Goal: Information Seeking & Learning: Learn about a topic

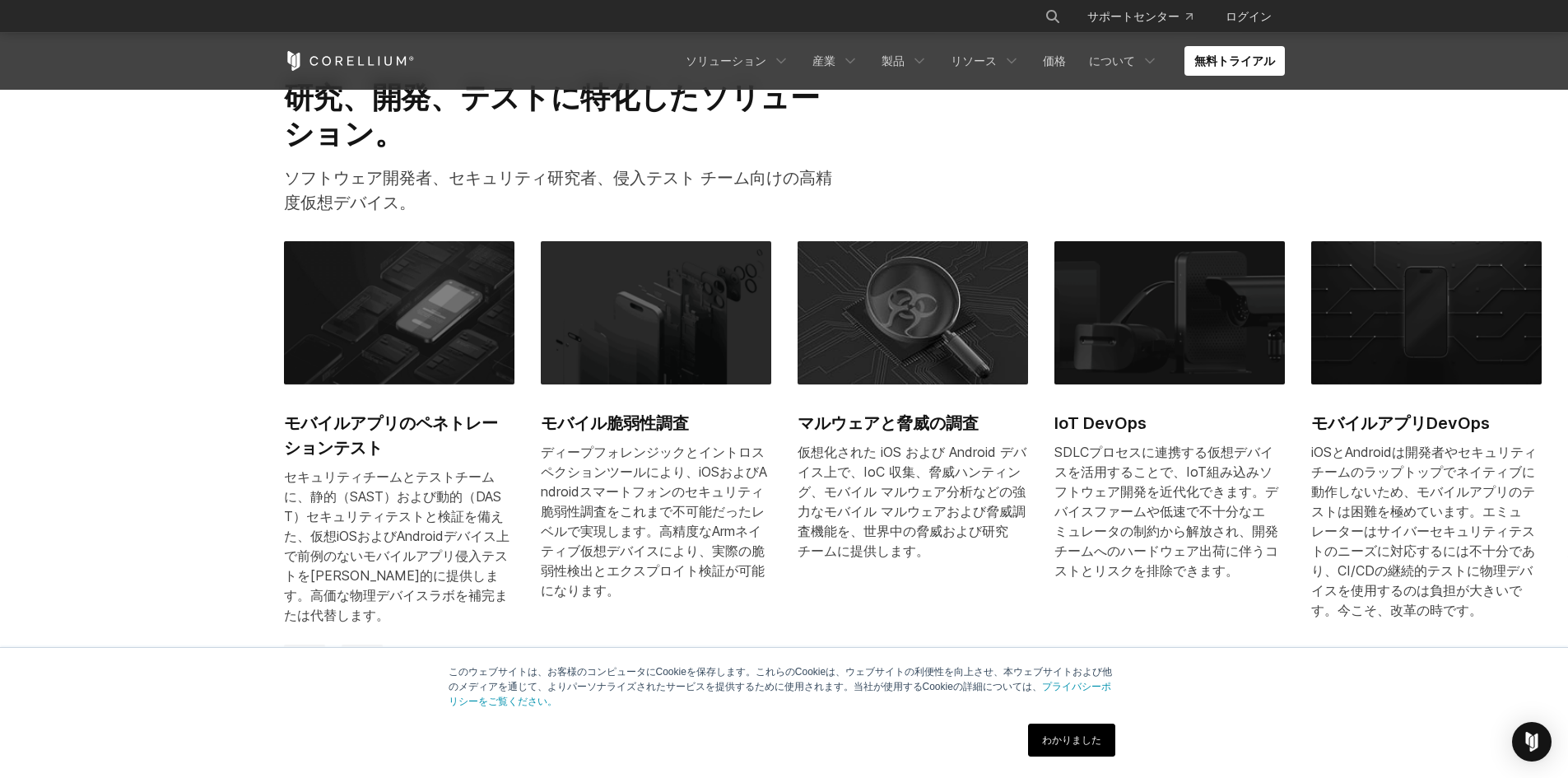
scroll to position [823, 0]
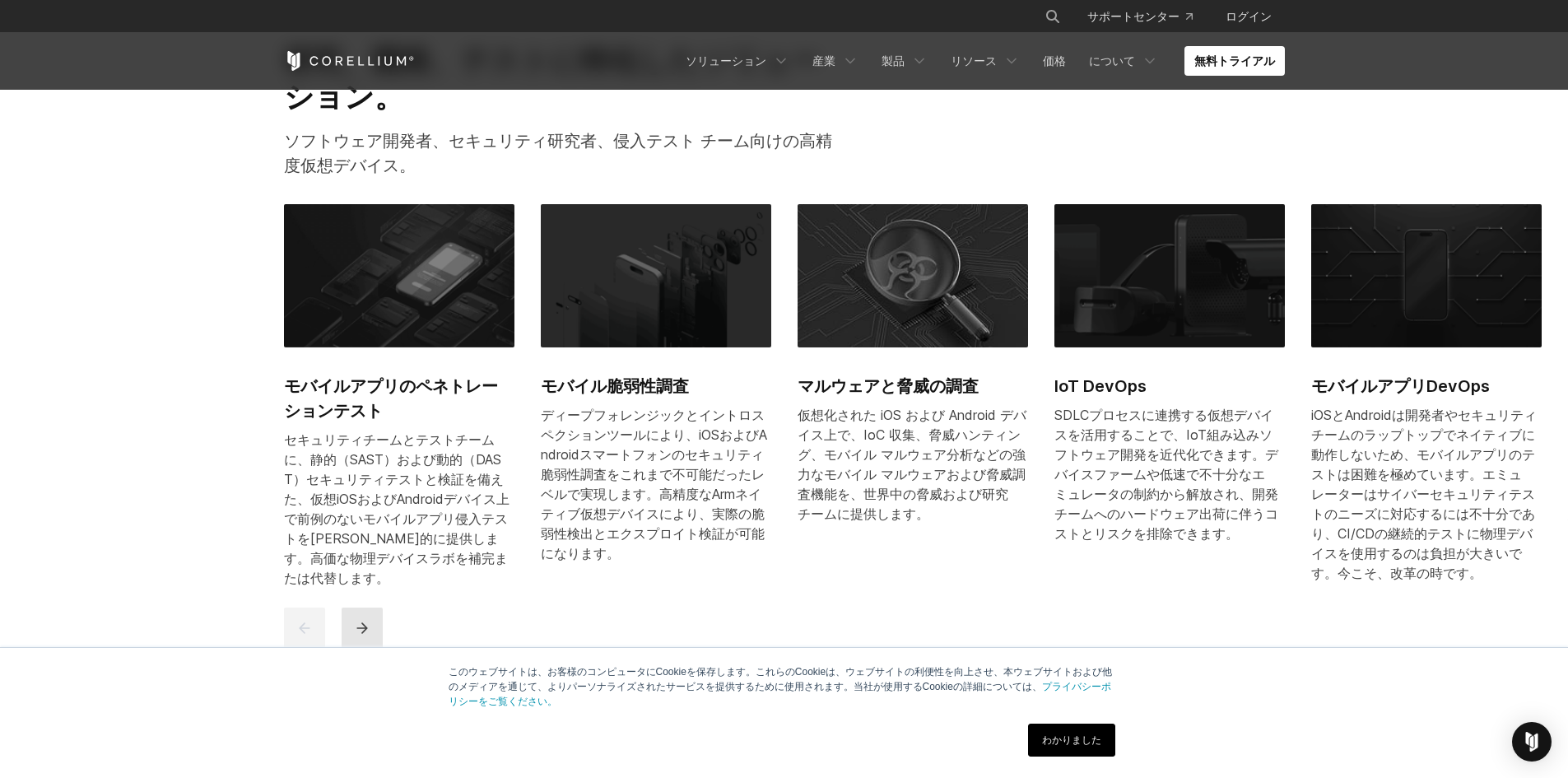
click at [369, 620] on icon "次" at bounding box center [362, 628] width 17 height 17
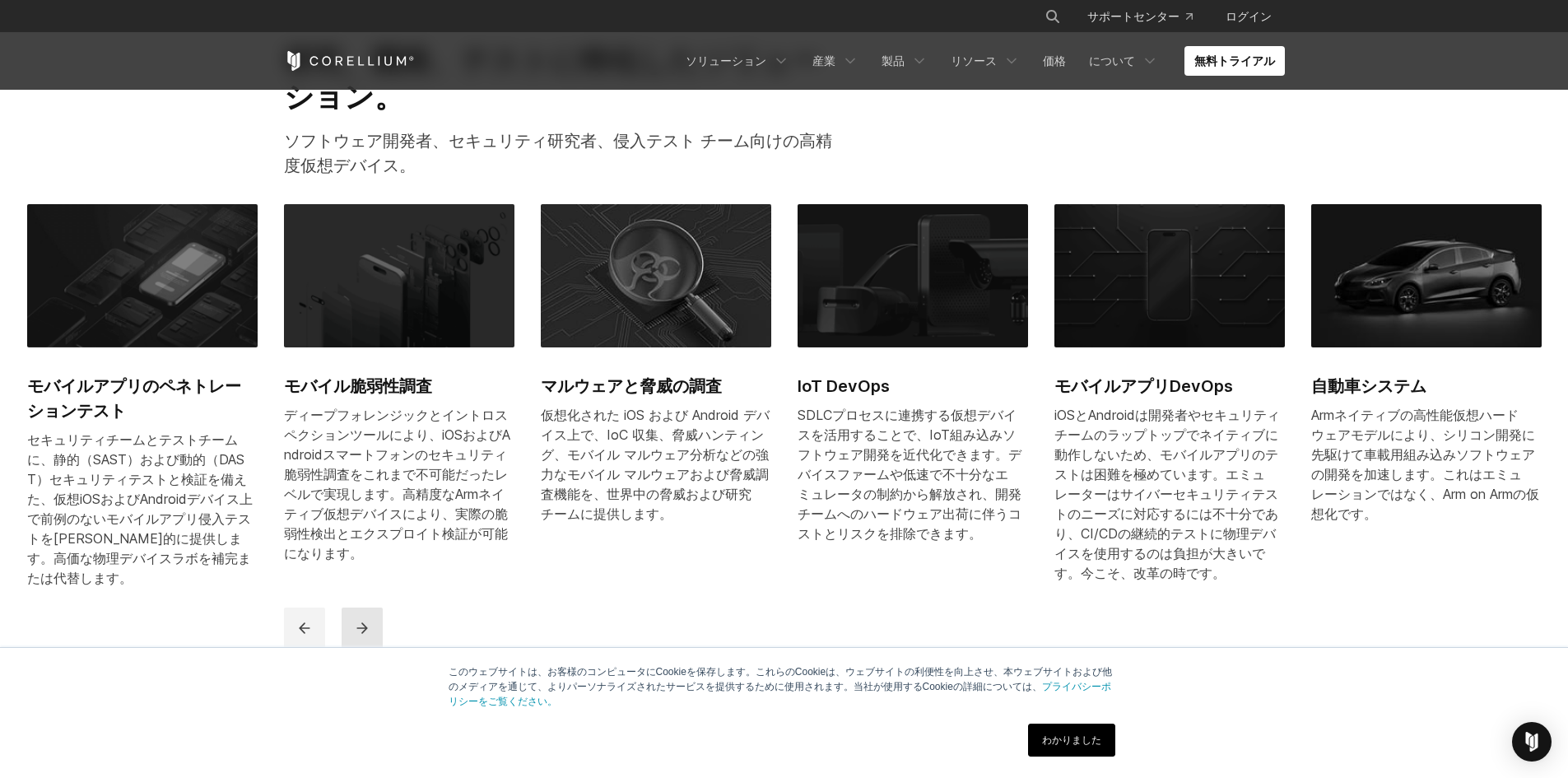
click at [370, 607] on button "次" at bounding box center [362, 628] width 41 height 41
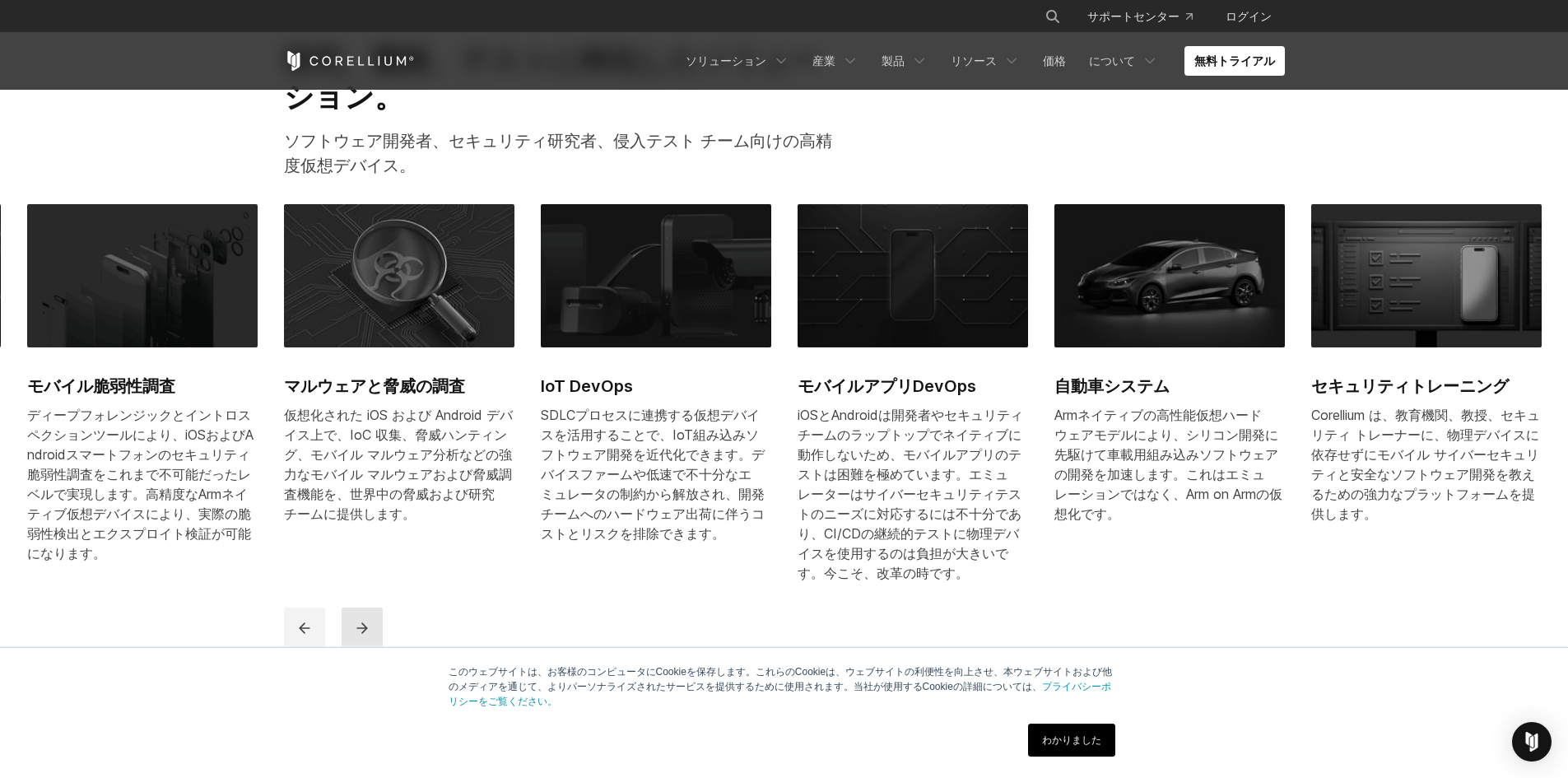
click at [370, 607] on button "次" at bounding box center [362, 628] width 41 height 41
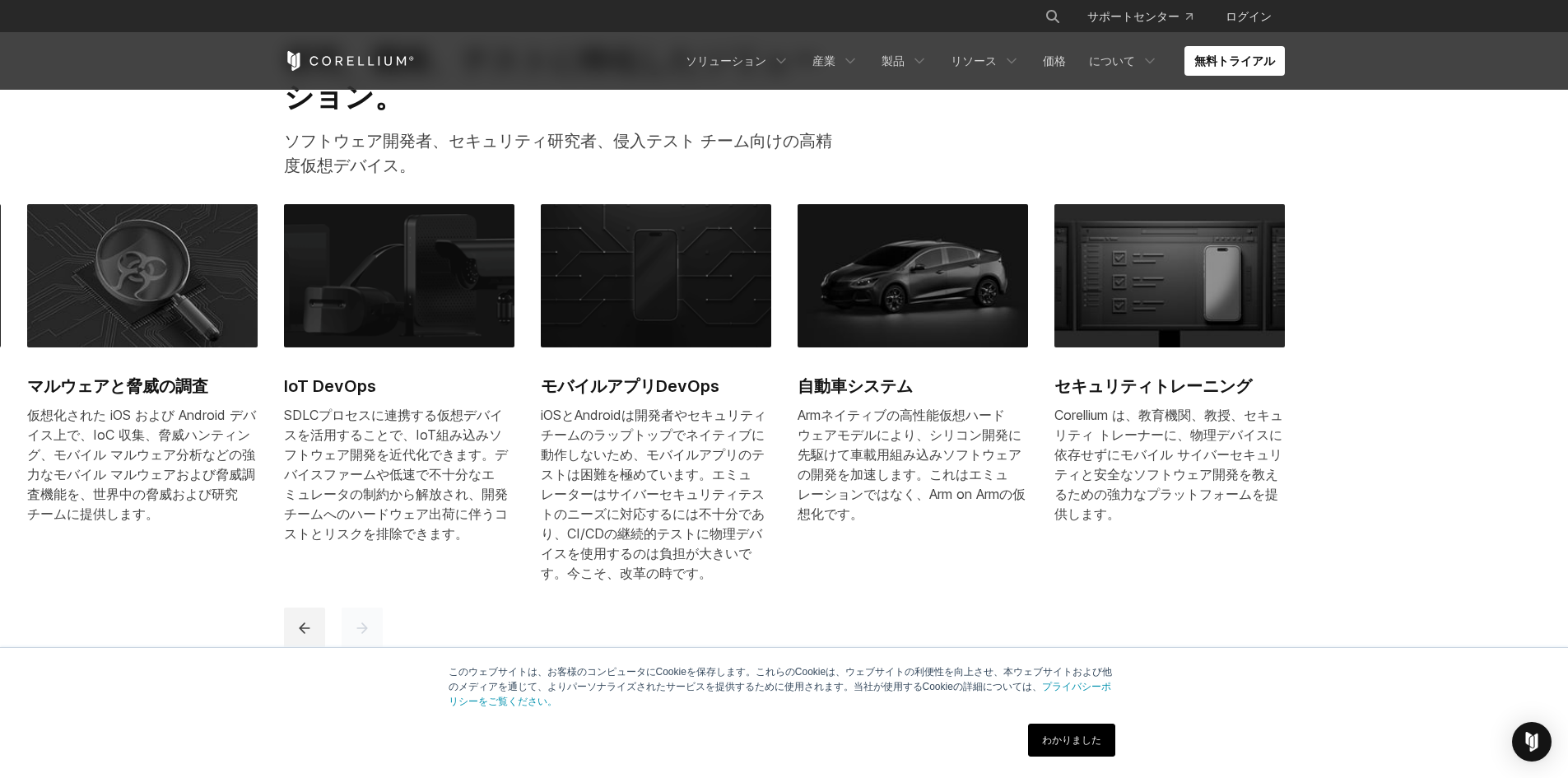
click at [370, 607] on button "次" at bounding box center [362, 628] width 41 height 41
click at [836, 374] on h2 "自動車システム" at bounding box center [913, 386] width 231 height 25
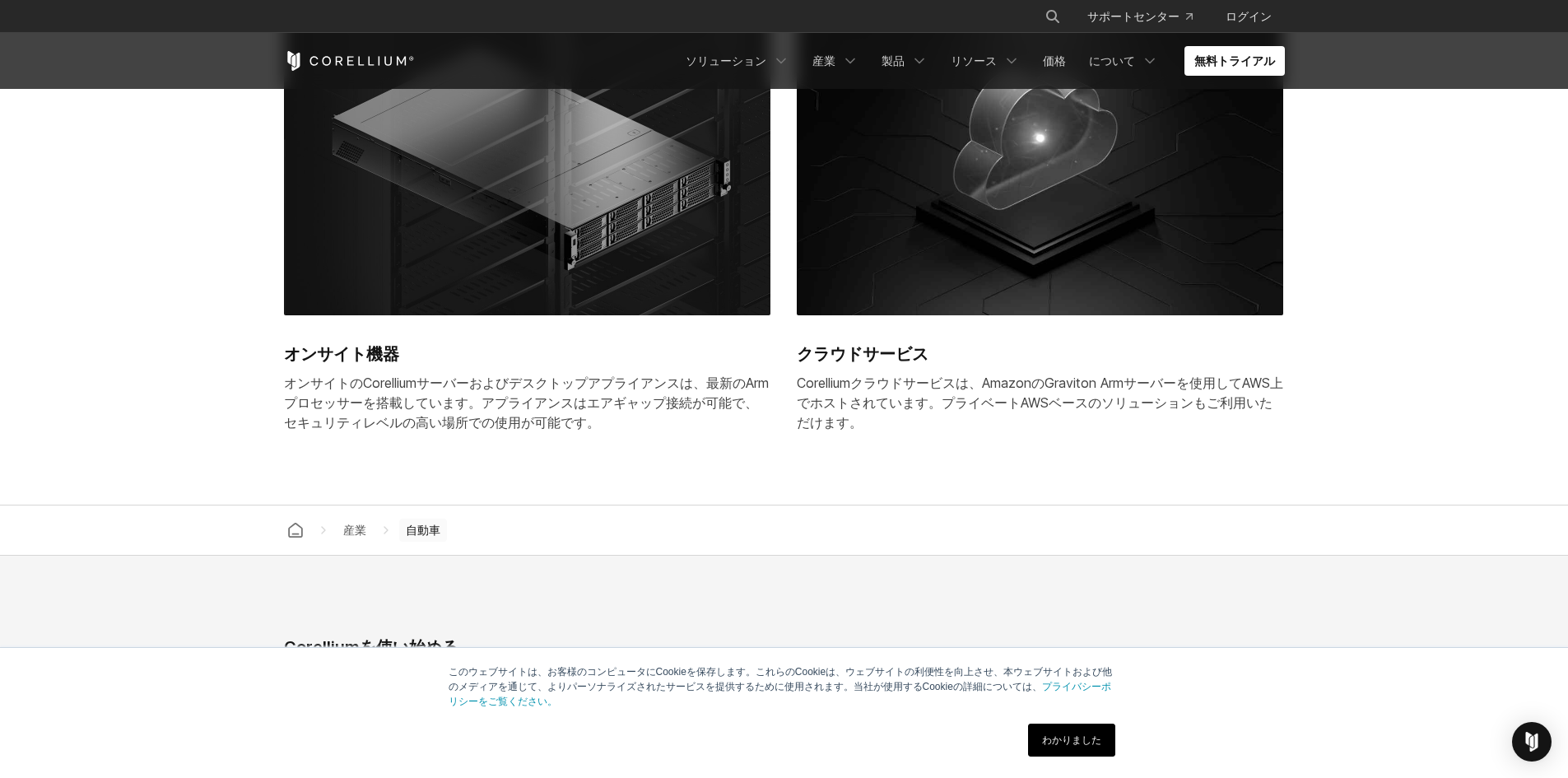
scroll to position [4636, 0]
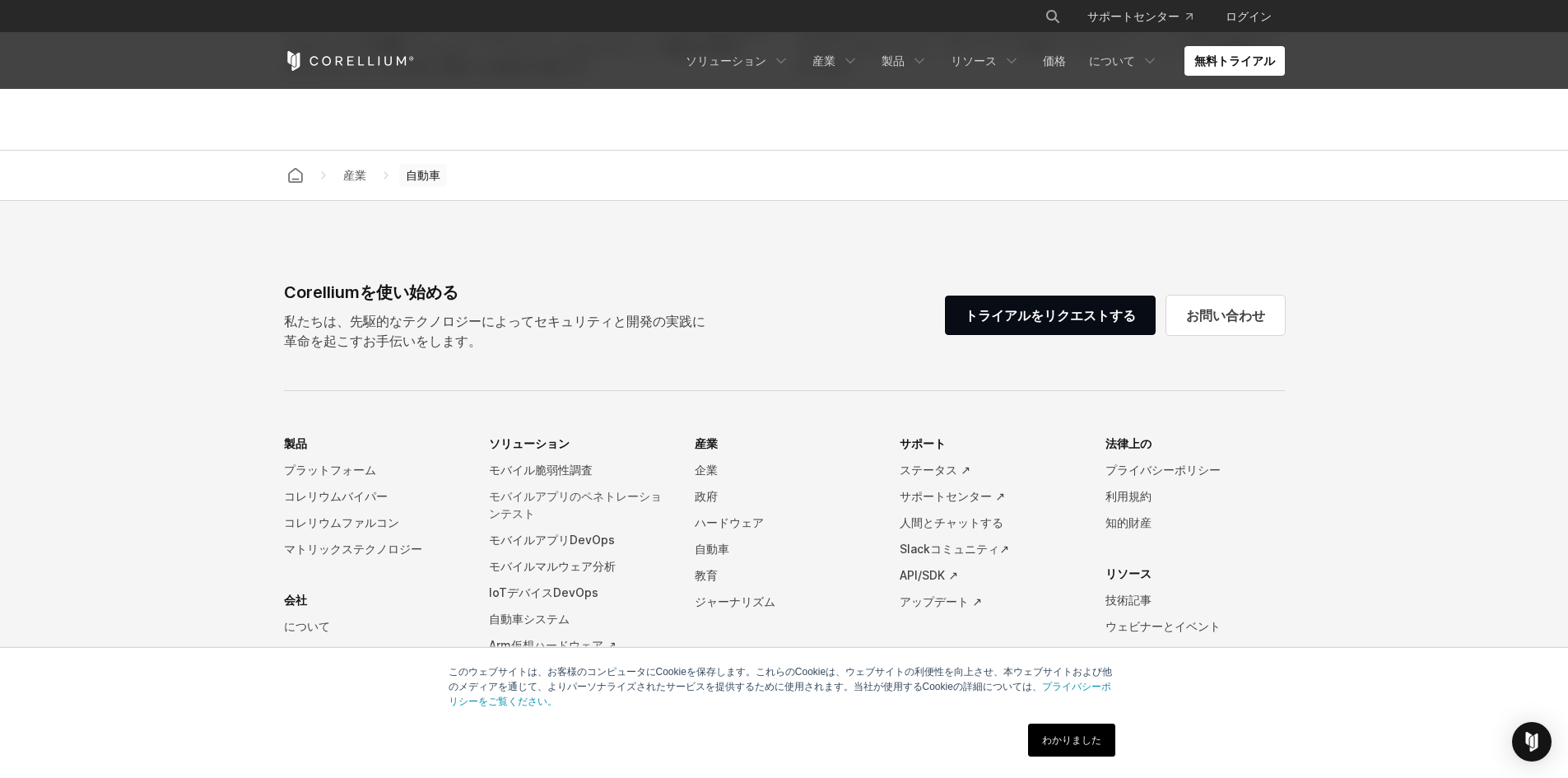
click at [616, 489] on font "モバイルアプリのペネトレーションテスト" at bounding box center [575, 504] width 173 height 31
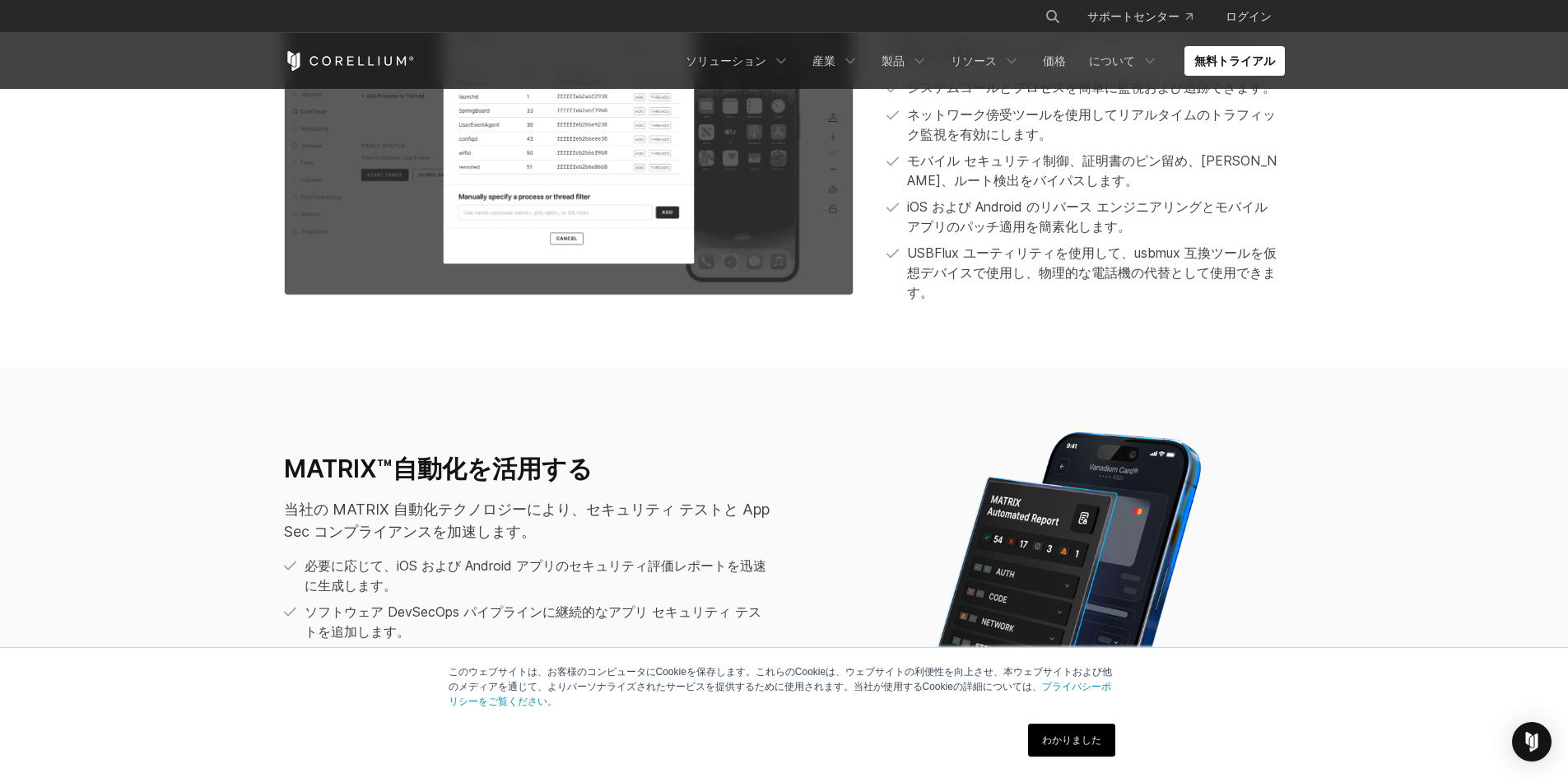
scroll to position [2140, 0]
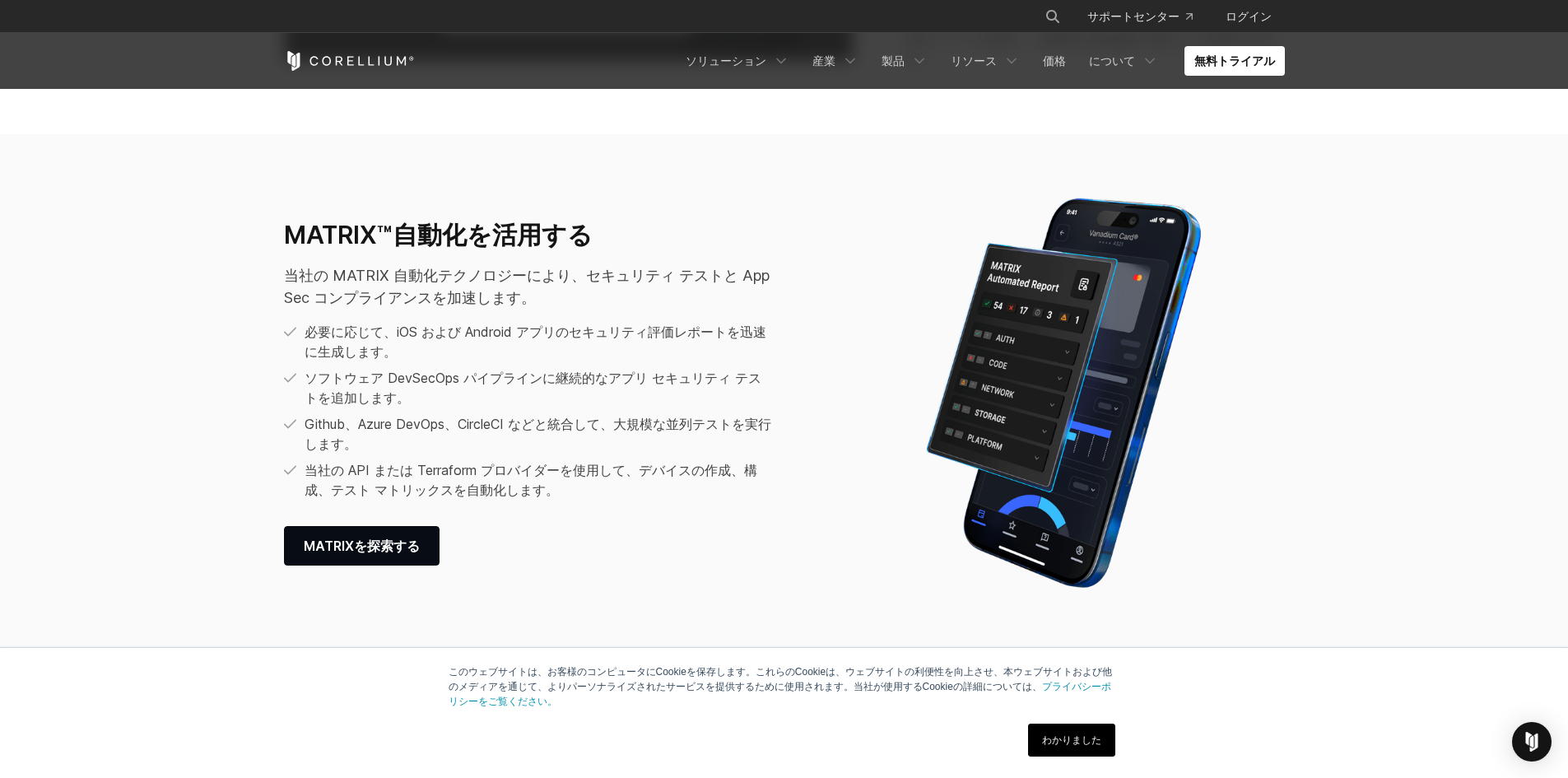
drag, startPoint x: 661, startPoint y: 567, endPoint x: 573, endPoint y: 524, distance: 97.9
click at [573, 524] on div "MATRIX™自動化を活用する 当社の MATRIX 自動化テクノロジーにより、セキュリティ テストと AppSec コンプライアンスを加速します。 必要に応…" at bounding box center [784, 392] width 1033 height 411
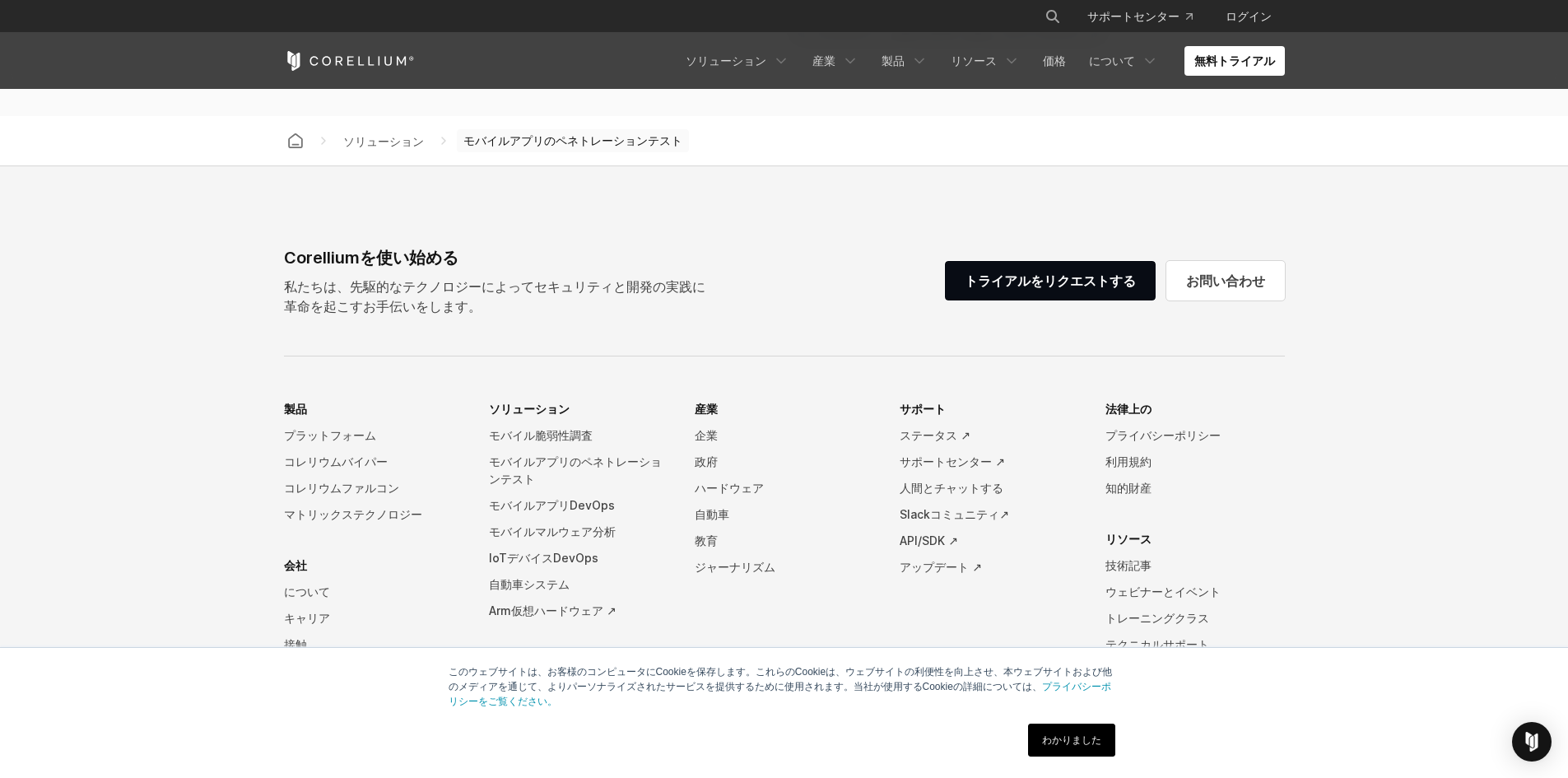
scroll to position [5251, 0]
